Goal: Task Accomplishment & Management: Use online tool/utility

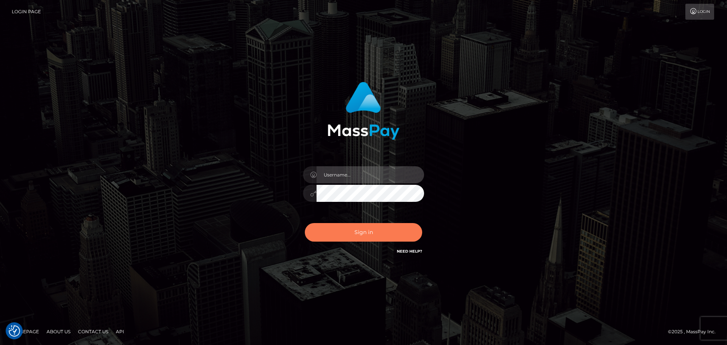
type input "[PERSON_NAME]"
click at [410, 239] on button "Sign in" at bounding box center [363, 232] width 117 height 19
type input "[PERSON_NAME]"
click at [364, 234] on button "Sign in" at bounding box center [363, 232] width 117 height 19
